Goal: Transaction & Acquisition: Purchase product/service

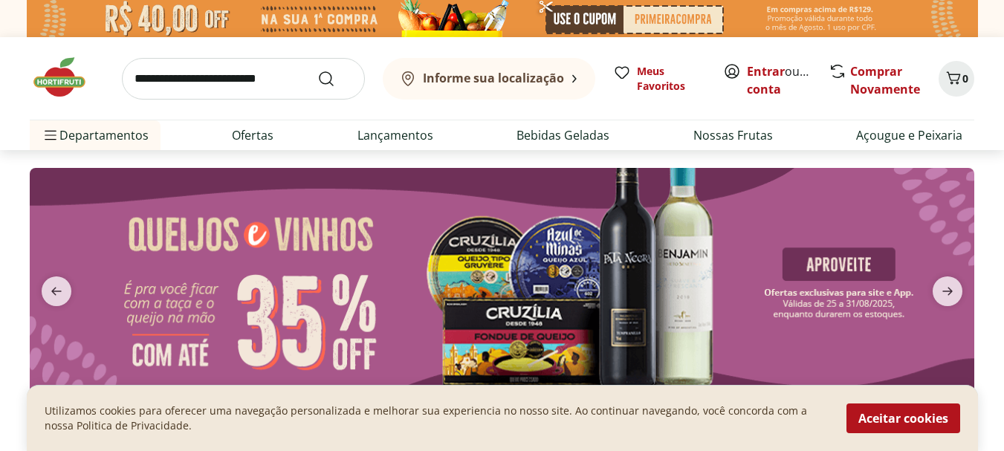
click at [264, 83] on input "search" at bounding box center [243, 79] width 243 height 42
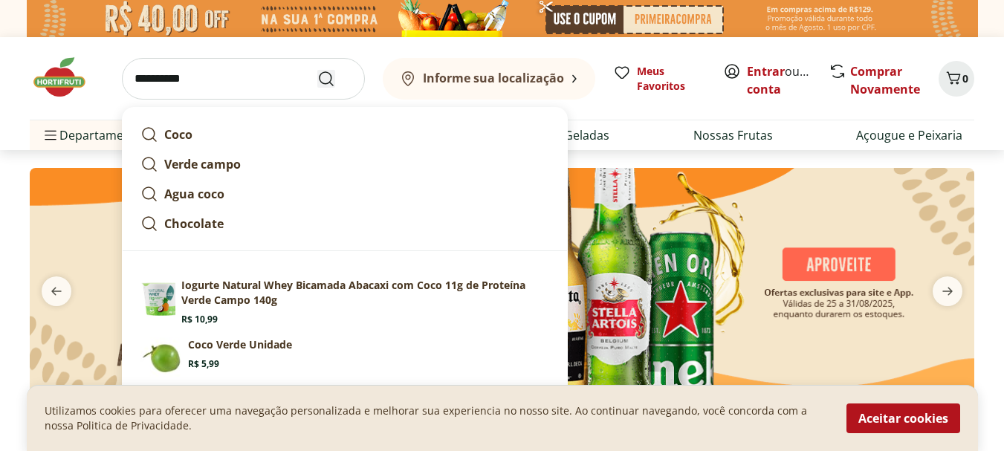
type input "**********"
click at [328, 76] on icon "Submit Search" at bounding box center [326, 79] width 18 height 18
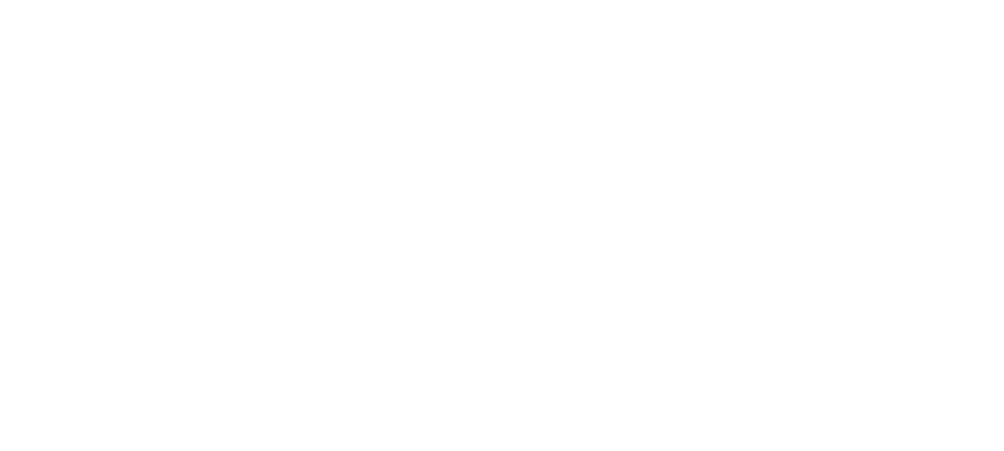
select select "**********"
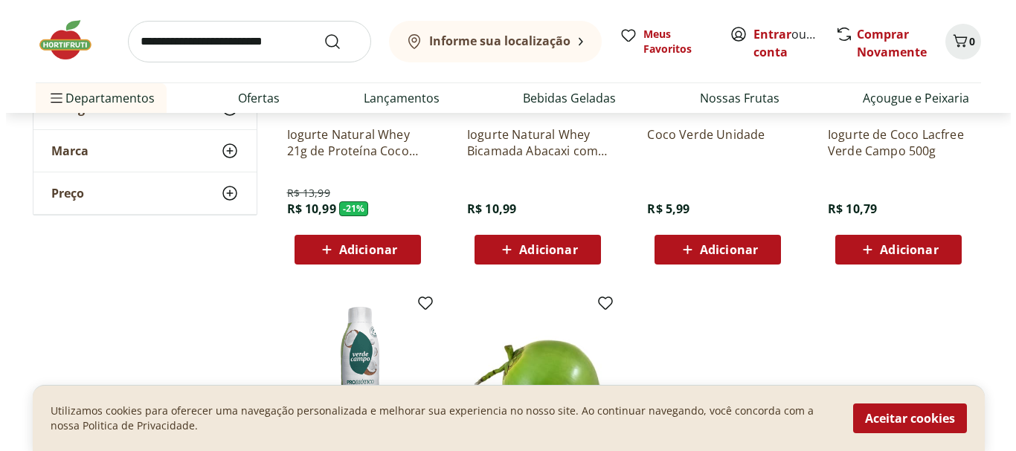
scroll to position [353, 0]
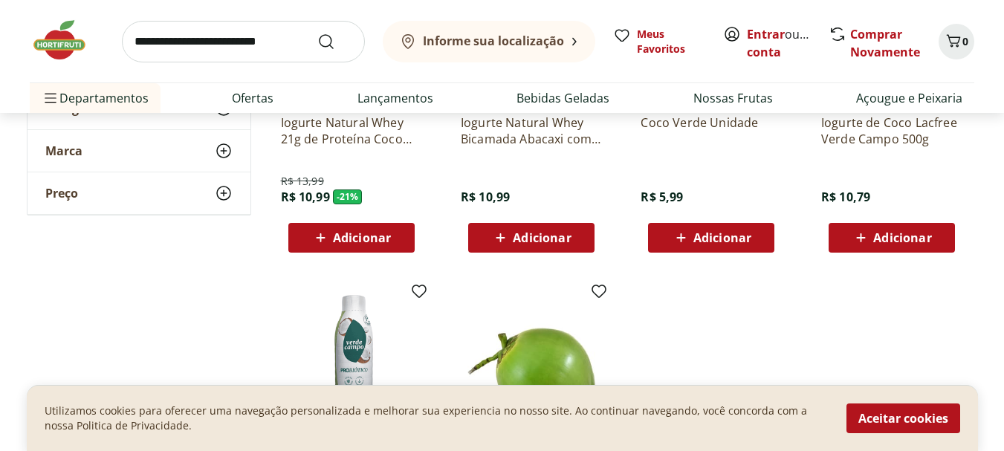
click at [698, 240] on span "Adicionar" at bounding box center [723, 238] width 58 height 12
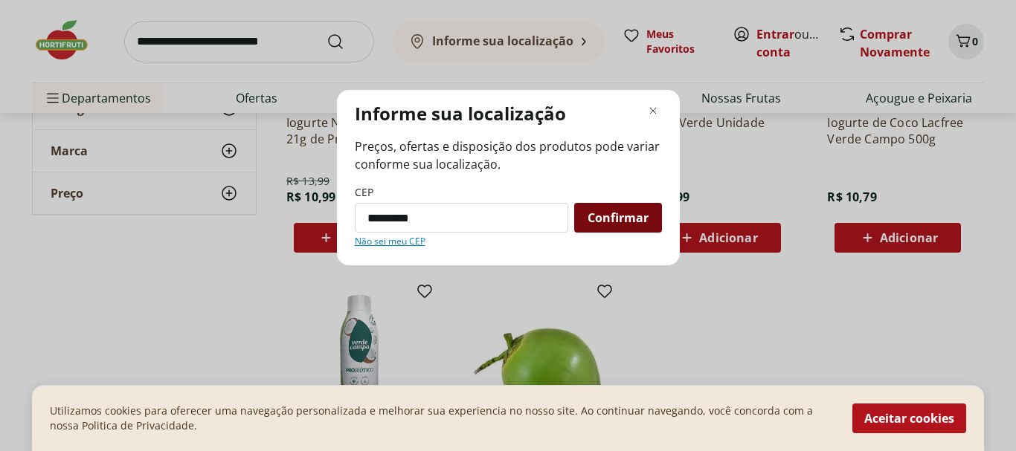
type input "*********"
click at [630, 214] on span "Confirmar" at bounding box center [617, 218] width 61 height 12
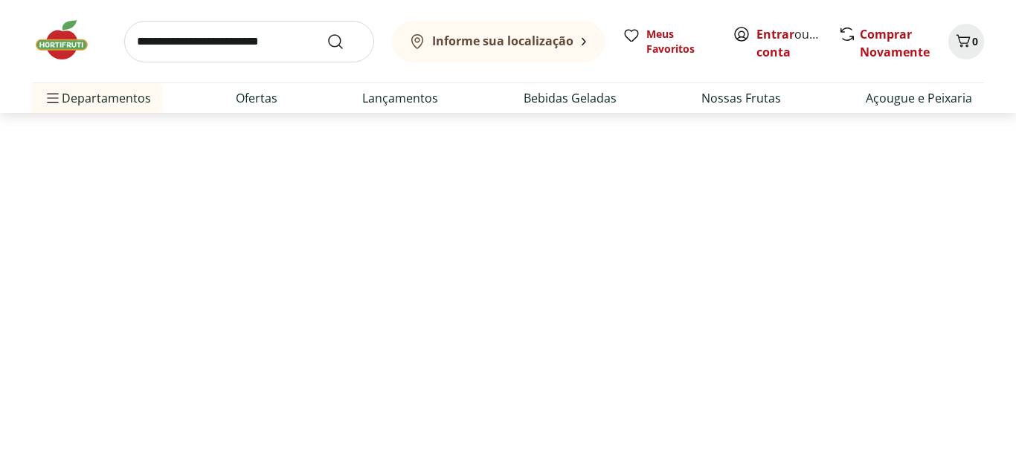
scroll to position [202, 0]
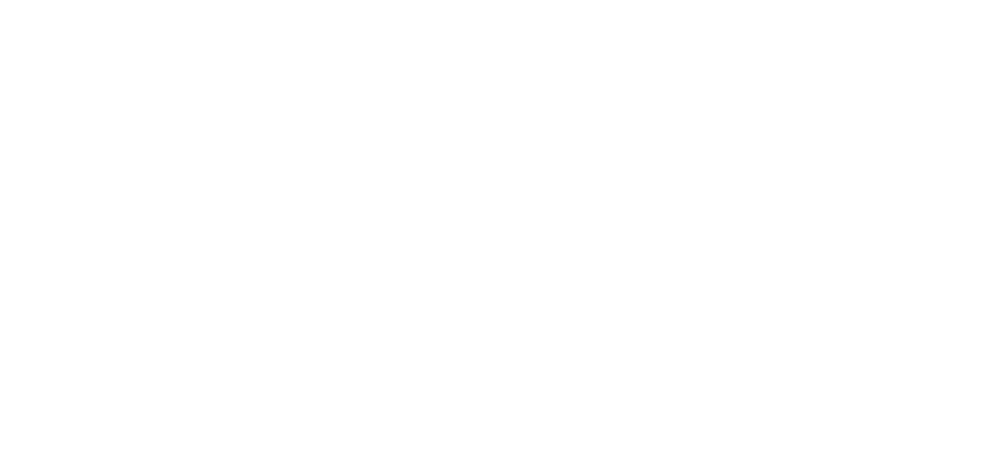
select select "**********"
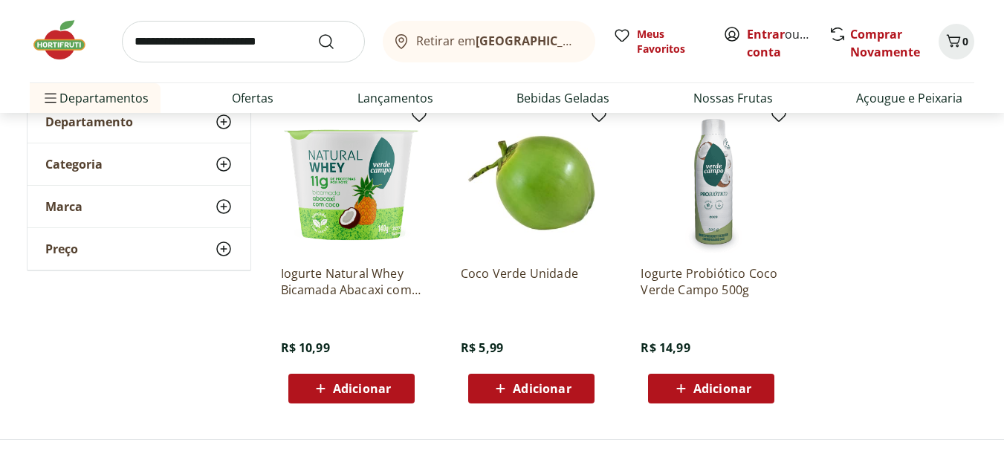
click at [507, 387] on icon at bounding box center [500, 389] width 19 height 18
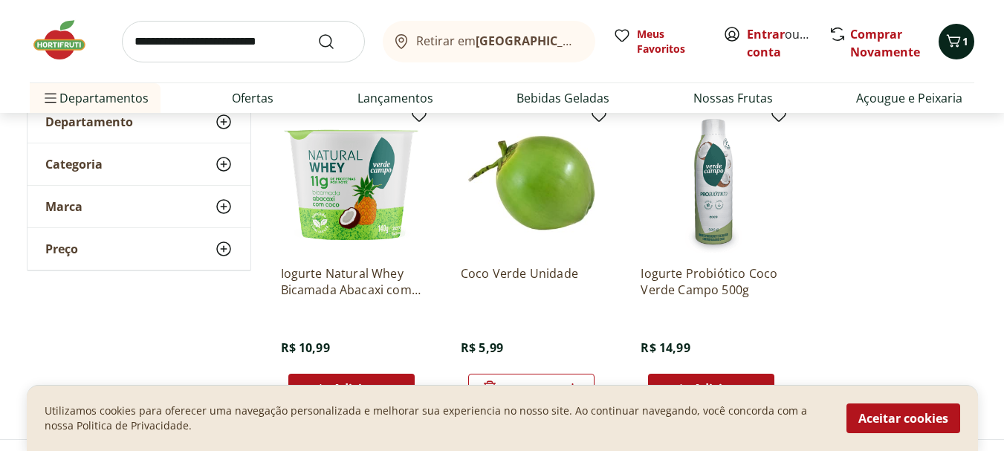
click at [961, 45] on icon "Carrinho" at bounding box center [954, 41] width 18 height 18
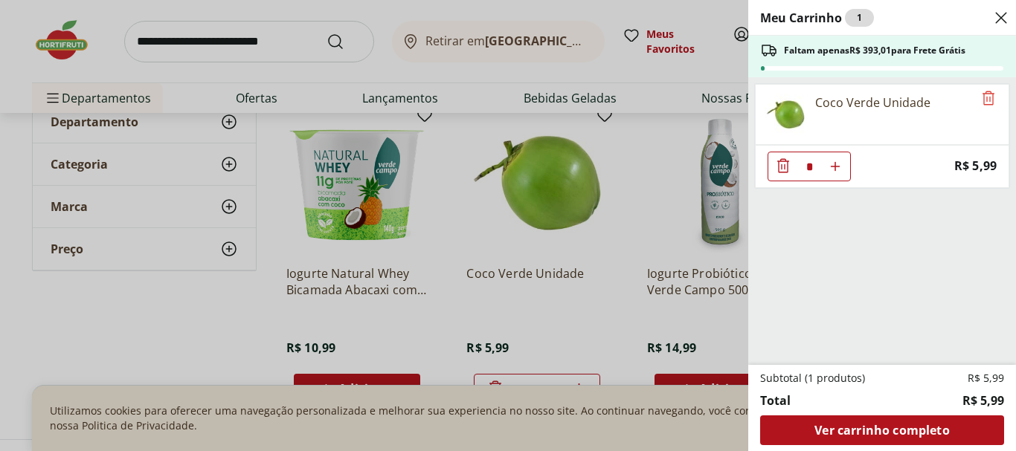
click at [837, 164] on icon "Aumentar Quantidade" at bounding box center [835, 167] width 12 height 12
type input "*"
click at [837, 164] on icon "Aumentar Quantidade" at bounding box center [835, 167] width 12 height 12
type input "*"
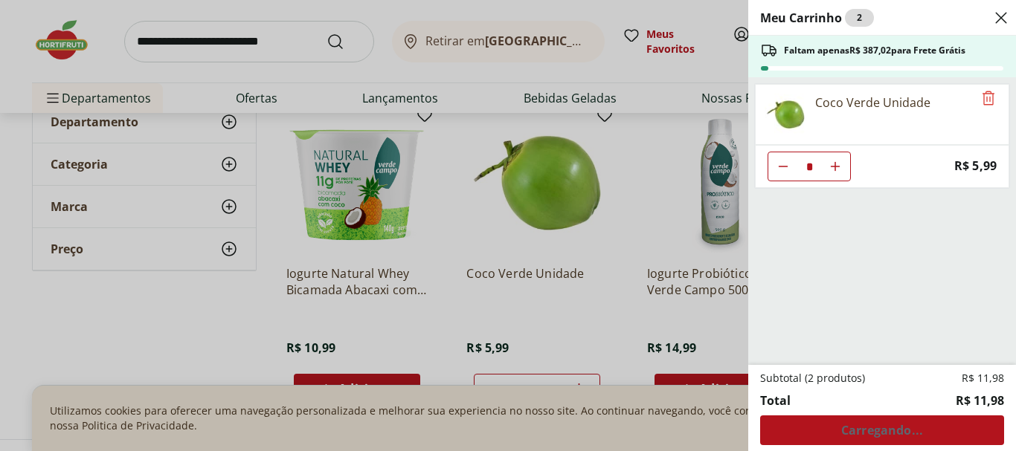
type input "*"
click at [837, 164] on icon "Aumentar Quantidade" at bounding box center [835, 167] width 12 height 12
type input "*"
click at [837, 164] on icon "Aumentar Quantidade" at bounding box center [835, 167] width 12 height 12
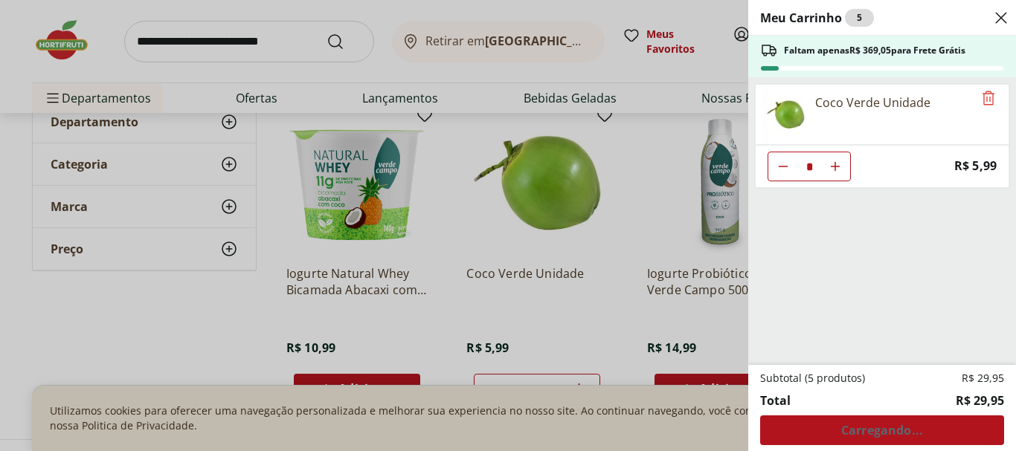
type input "*"
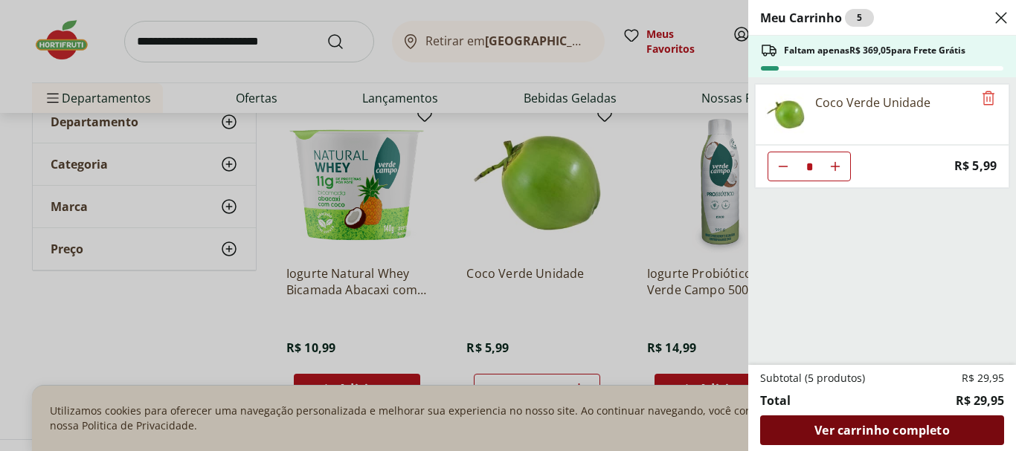
click at [866, 422] on div "Ver carrinho completo" at bounding box center [882, 431] width 244 height 30
